Goal: Transaction & Acquisition: Purchase product/service

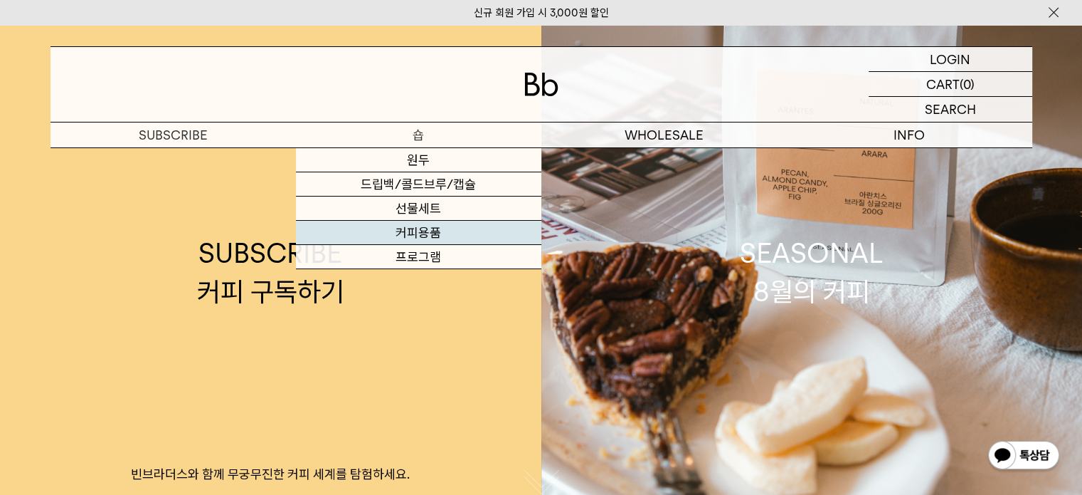
click at [435, 241] on link "커피용품" at bounding box center [419, 233] width 246 height 24
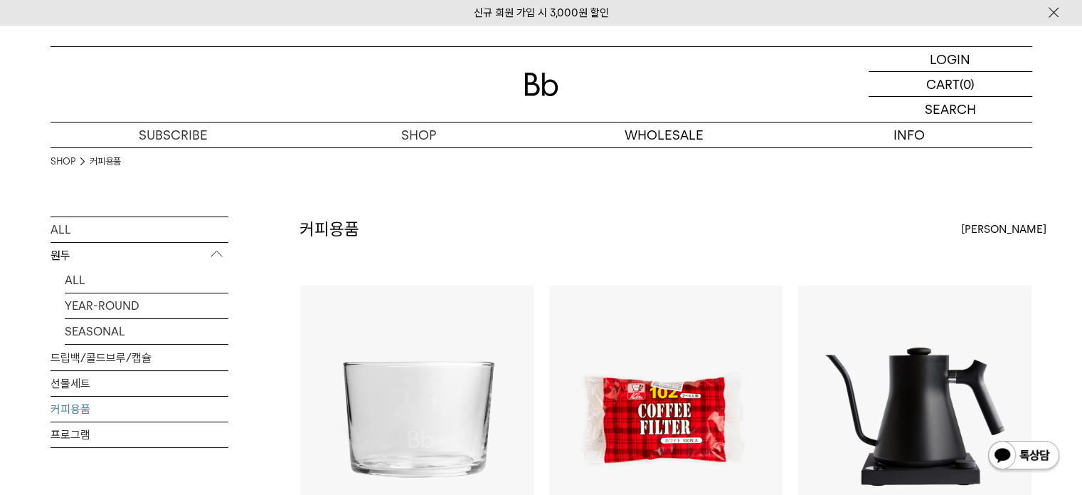
click at [781, 226] on div "커피용품 상품 6 개 최신순 최신순 인기순 낮은가격순" at bounding box center [666, 250] width 733 height 68
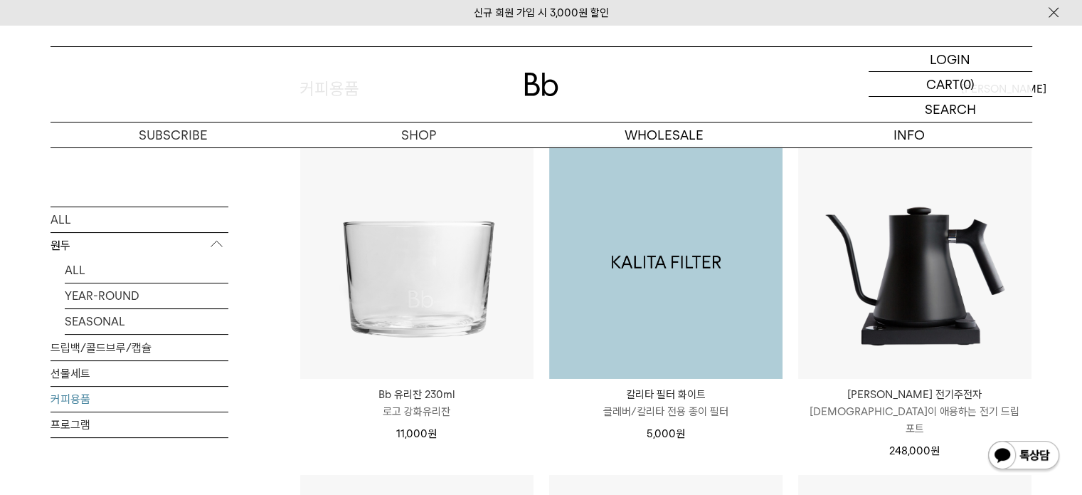
scroll to position [142, 0]
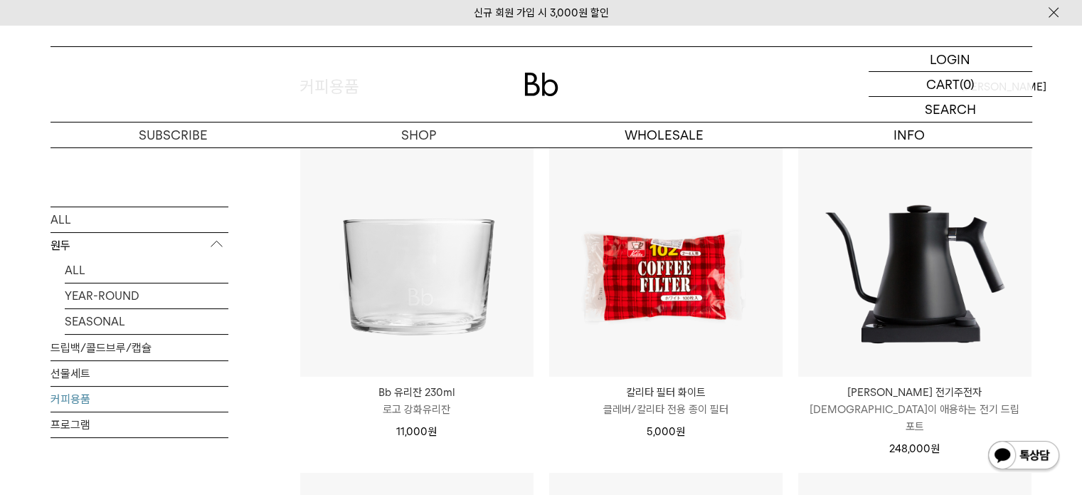
click at [954, 408] on p "바리스타들이 애용하는 전기 드립 포트" at bounding box center [914, 418] width 233 height 34
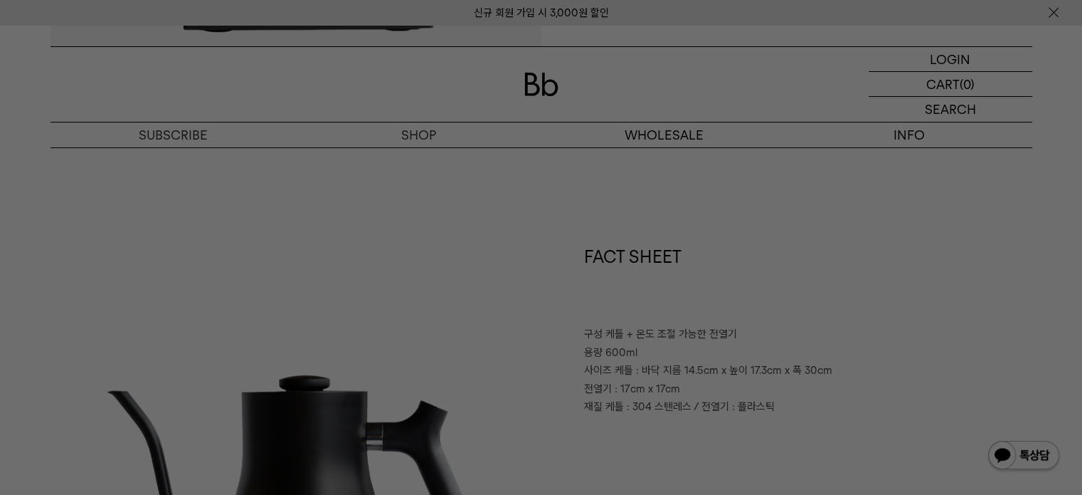
scroll to position [683, 0]
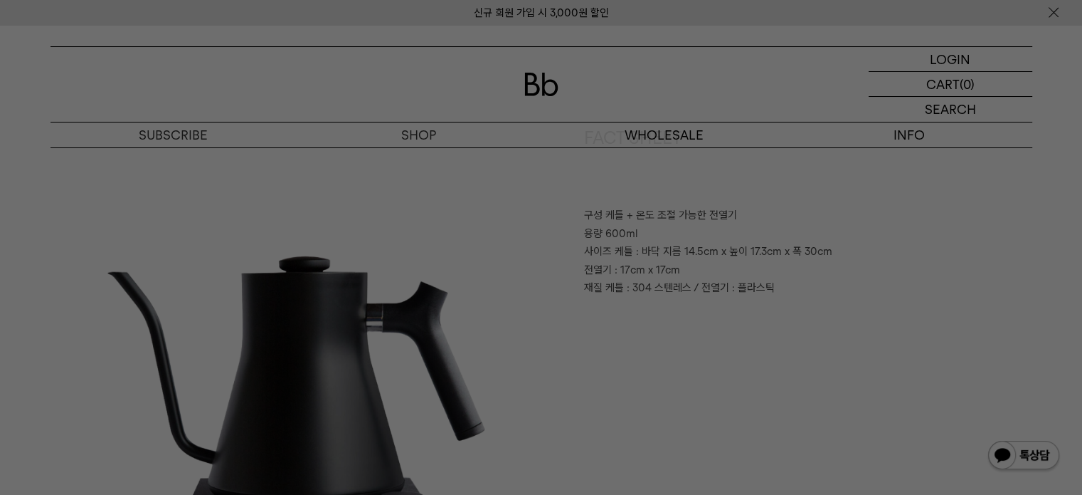
click at [651, 333] on div at bounding box center [541, 247] width 1082 height 495
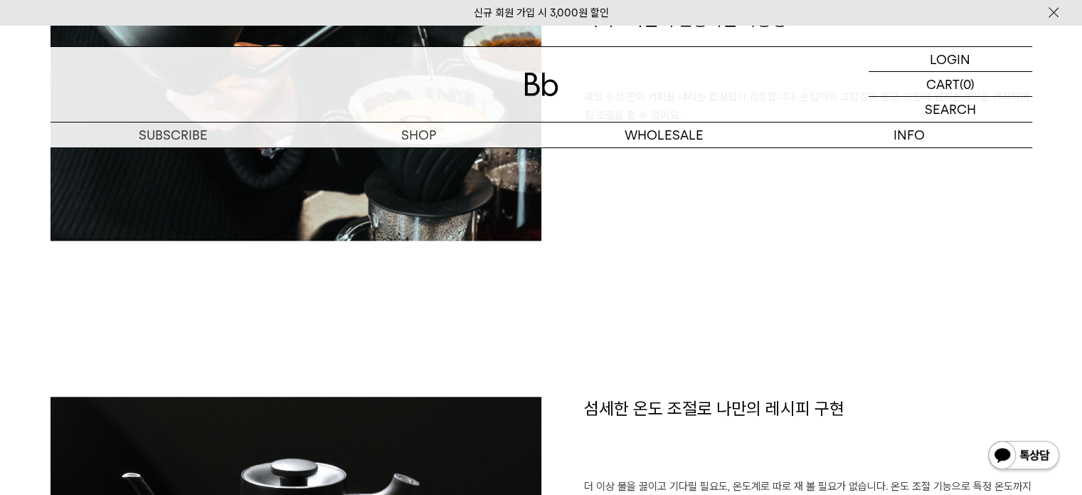
scroll to position [1566, 0]
